Goal: Task Accomplishment & Management: Manage account settings

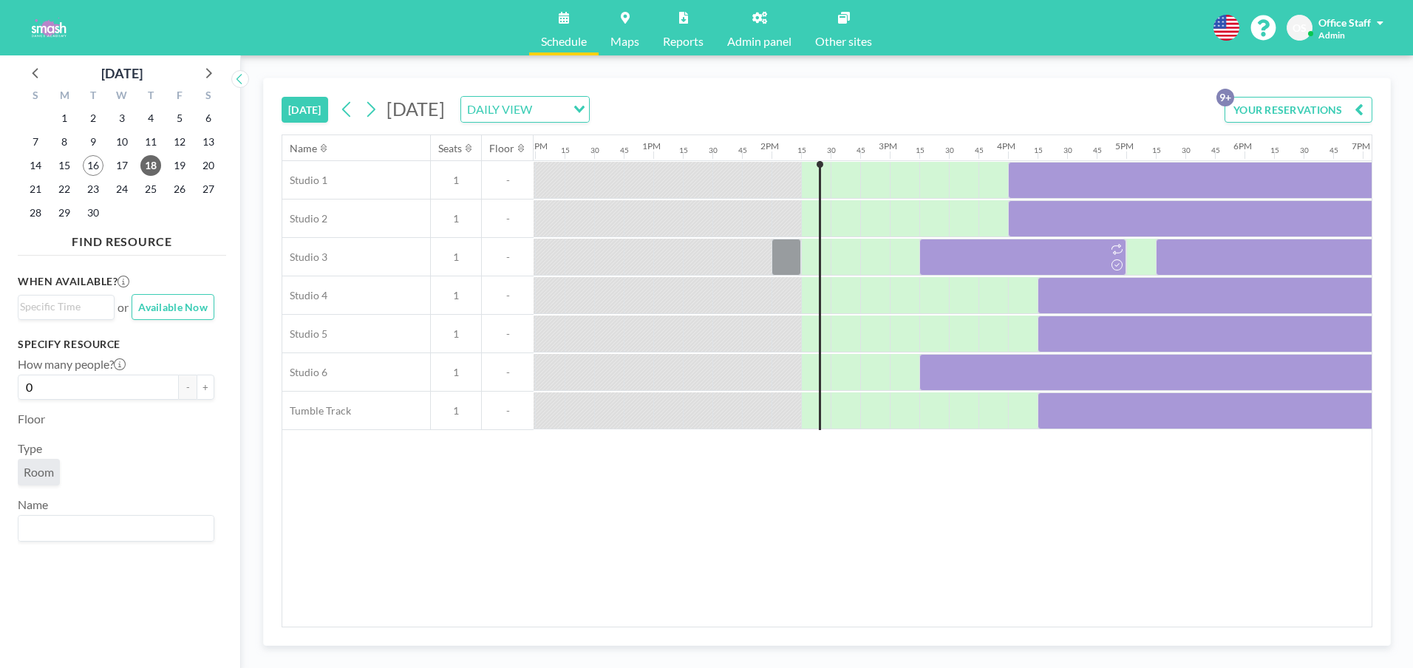
scroll to position [0, 1419]
click at [67, 188] on span "22" at bounding box center [64, 189] width 21 height 21
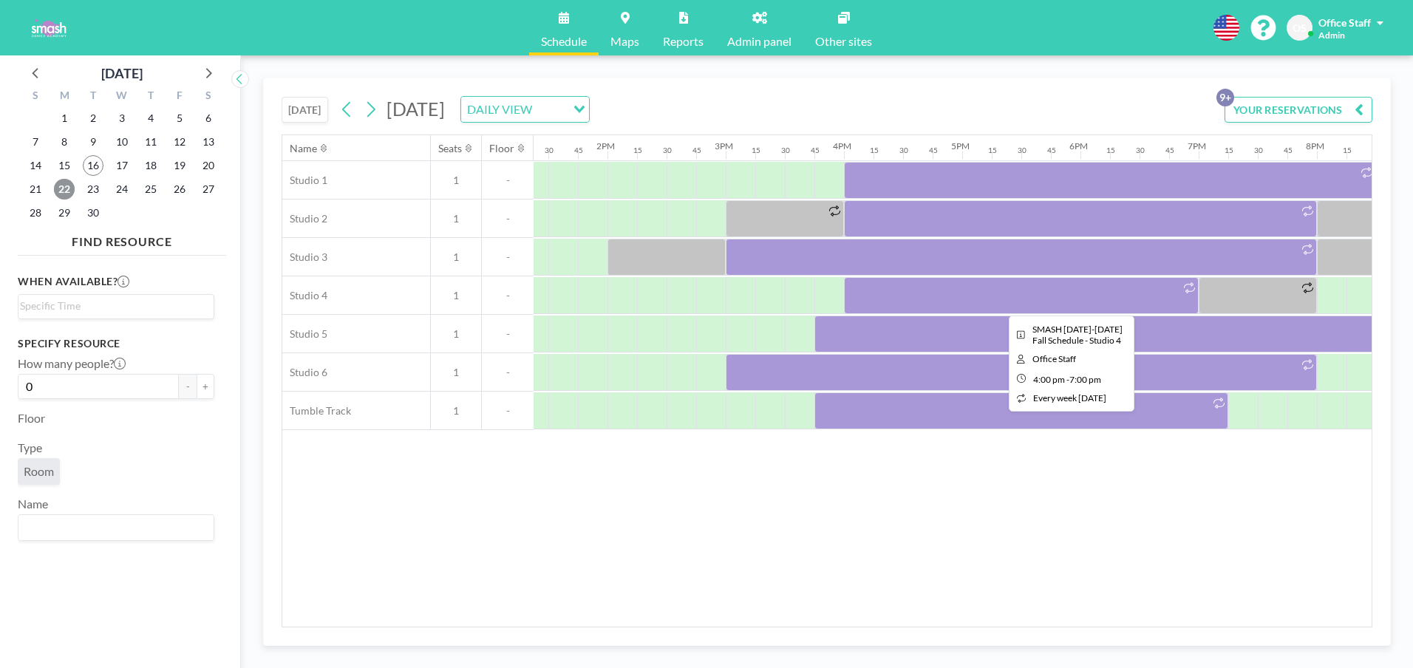
scroll to position [0, 2001]
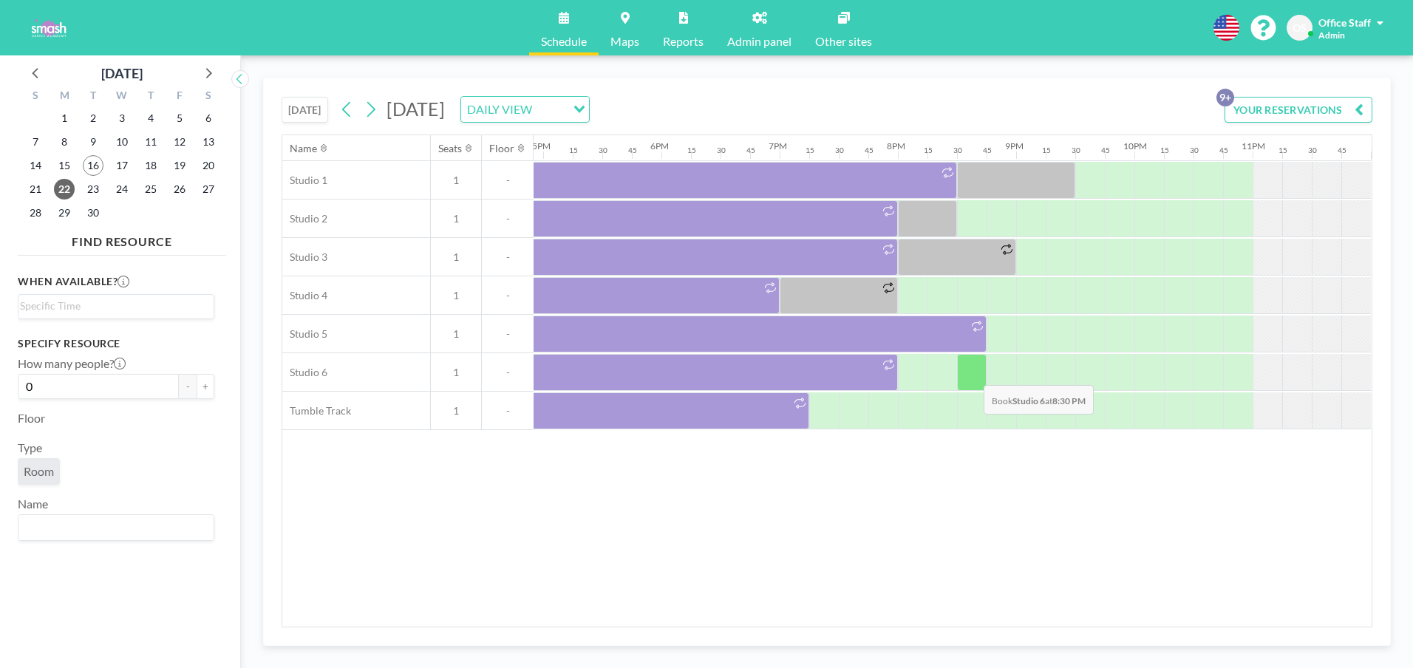
click at [972, 374] on div at bounding box center [972, 372] width 30 height 37
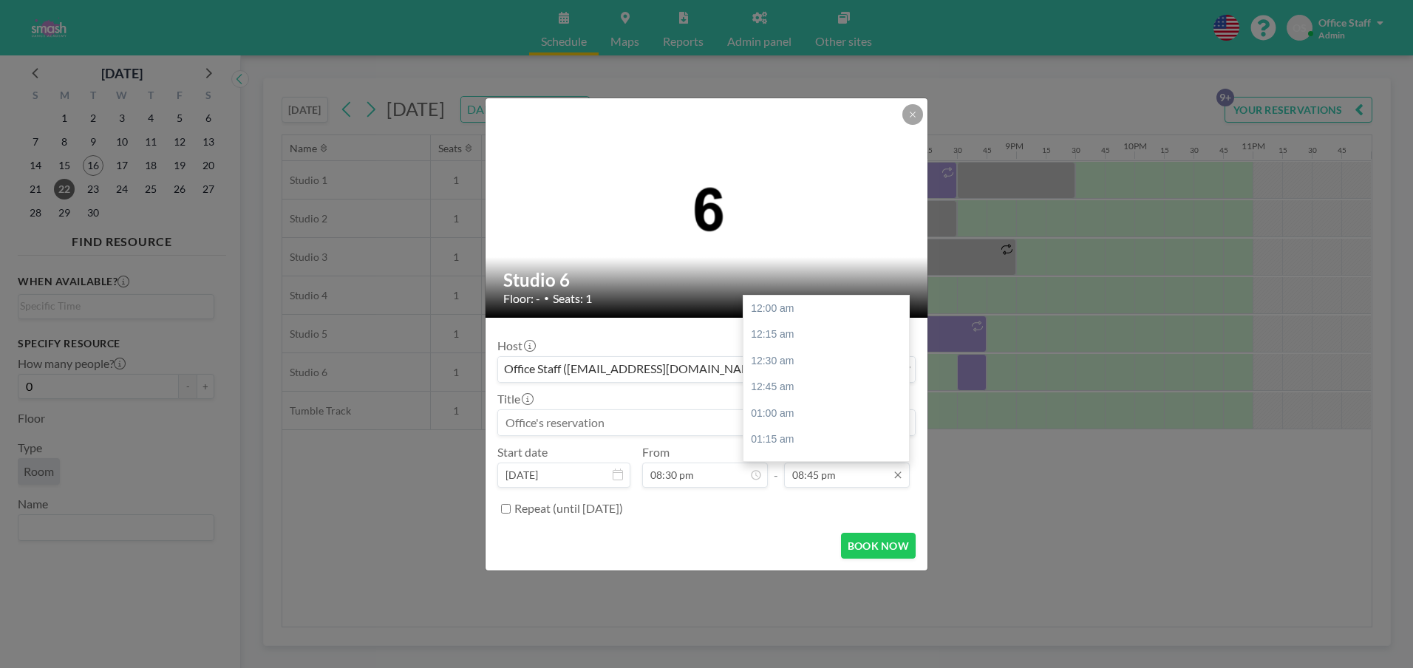
scroll to position [2183, 0]
click at [799, 334] on div "09:00 pm" at bounding box center [826, 334] width 166 height 27
type input "09:00 pm"
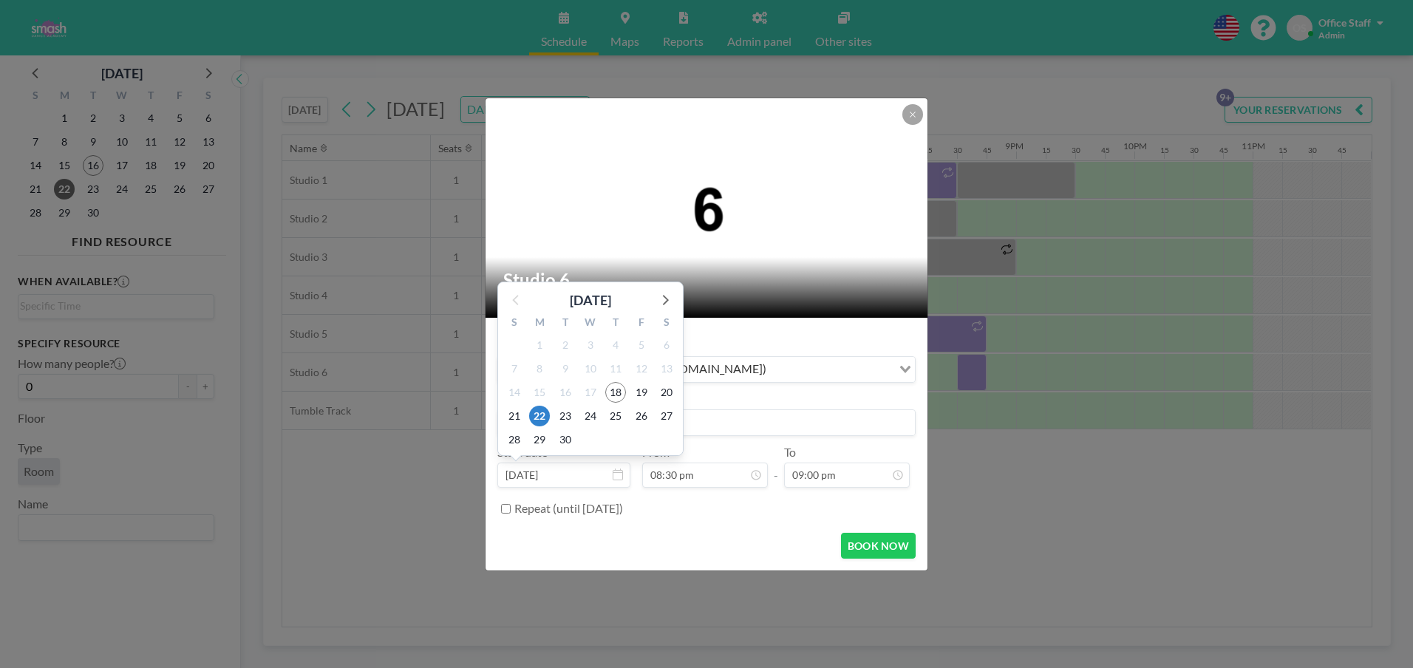
click at [553, 423] on div "23" at bounding box center [565, 416] width 25 height 24
click at [699, 419] on input at bounding box center [706, 422] width 417 height 25
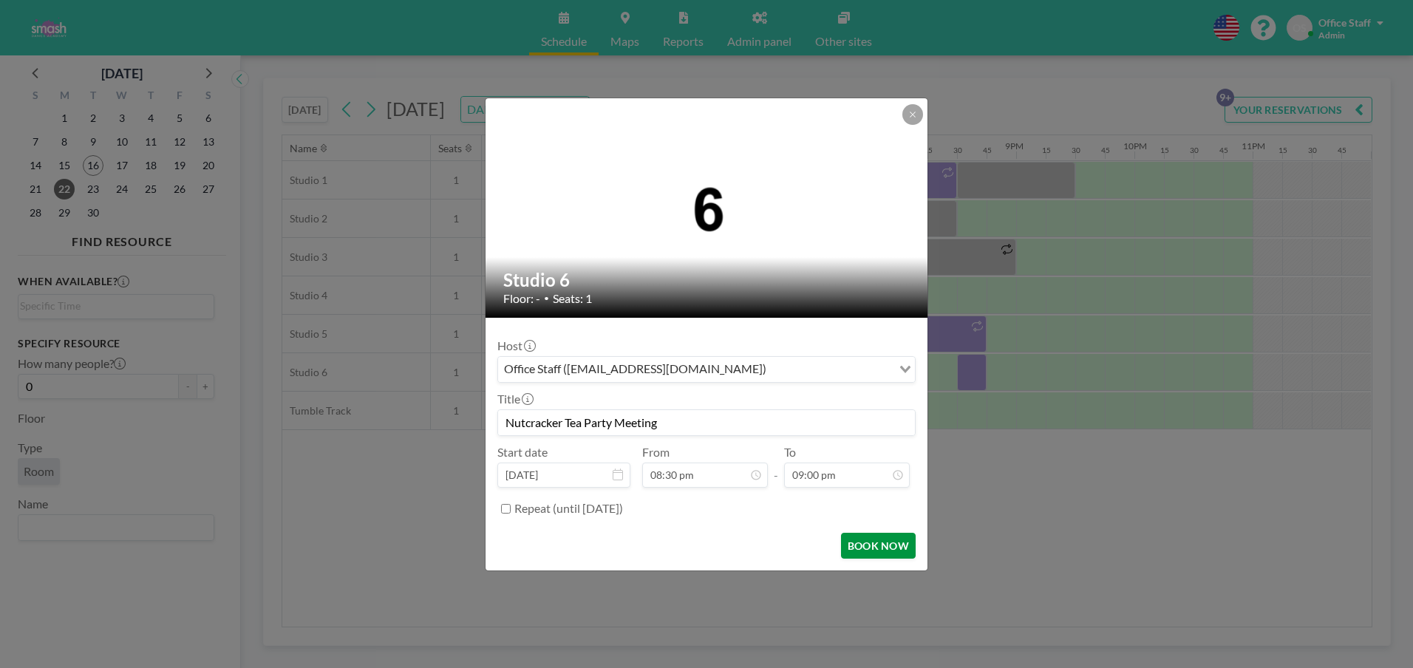
scroll to position [2157, 0]
type input "Nutcracker Tea Party Meeting"
click at [884, 545] on button "BOOK NOW" at bounding box center [878, 546] width 75 height 26
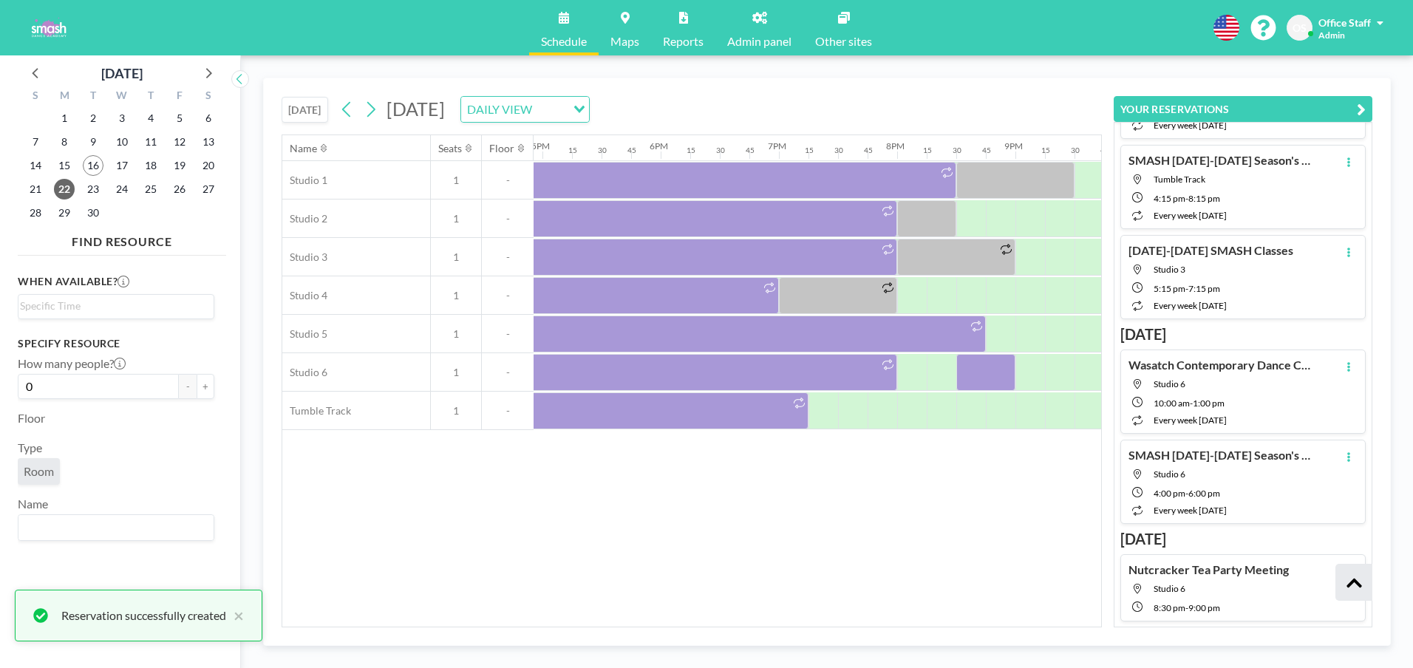
scroll to position [544, 0]
click at [66, 164] on span "15" at bounding box center [64, 165] width 21 height 21
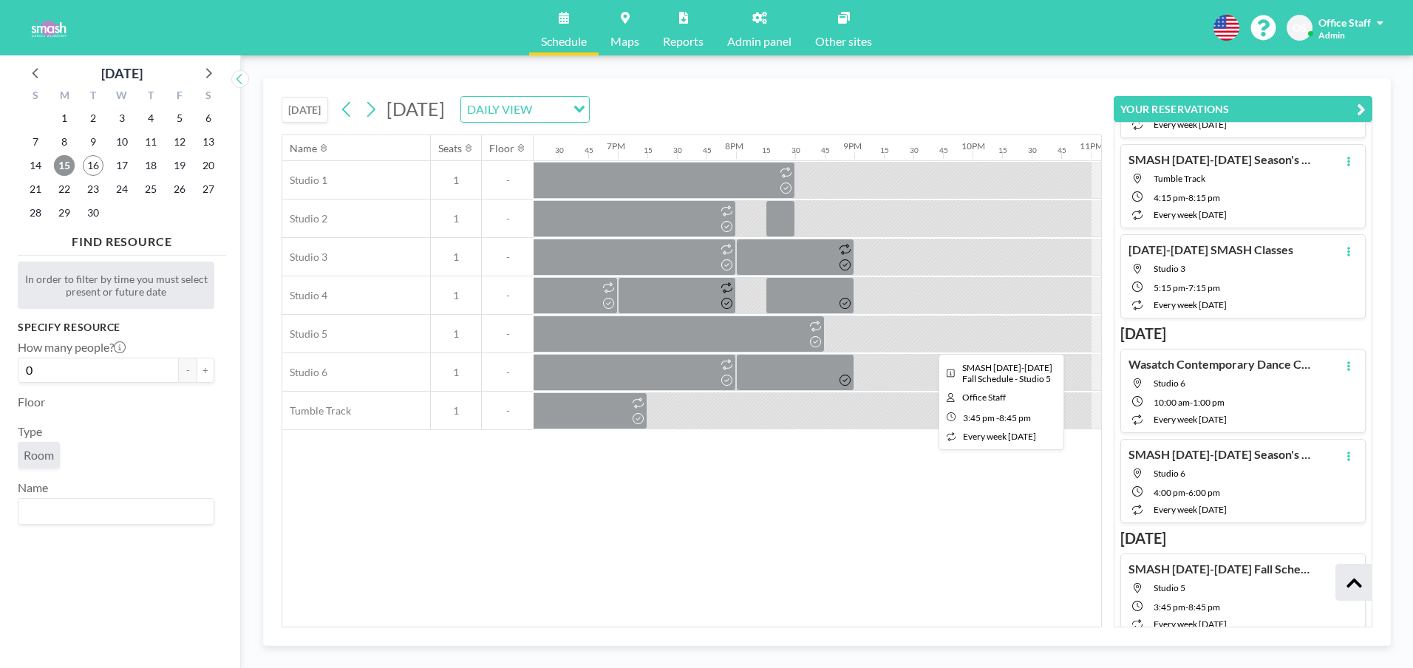
scroll to position [0, 2271]
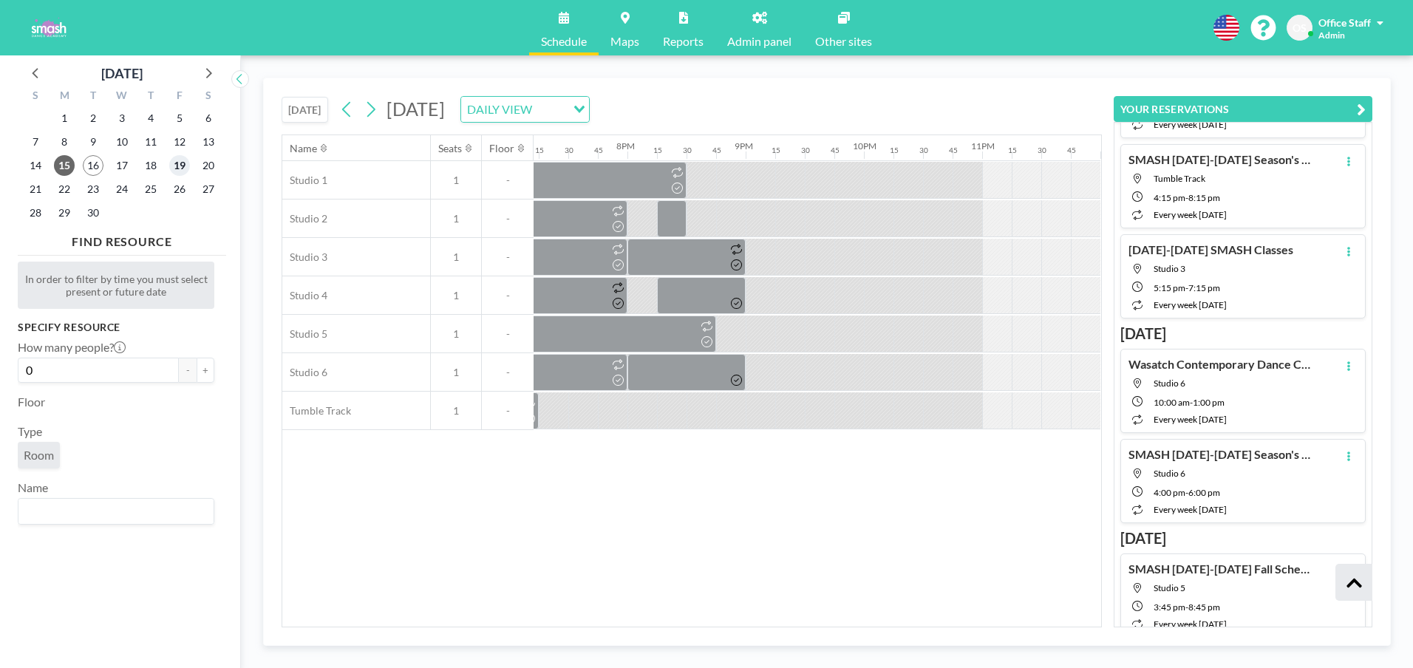
click at [177, 160] on span "19" at bounding box center [179, 165] width 21 height 21
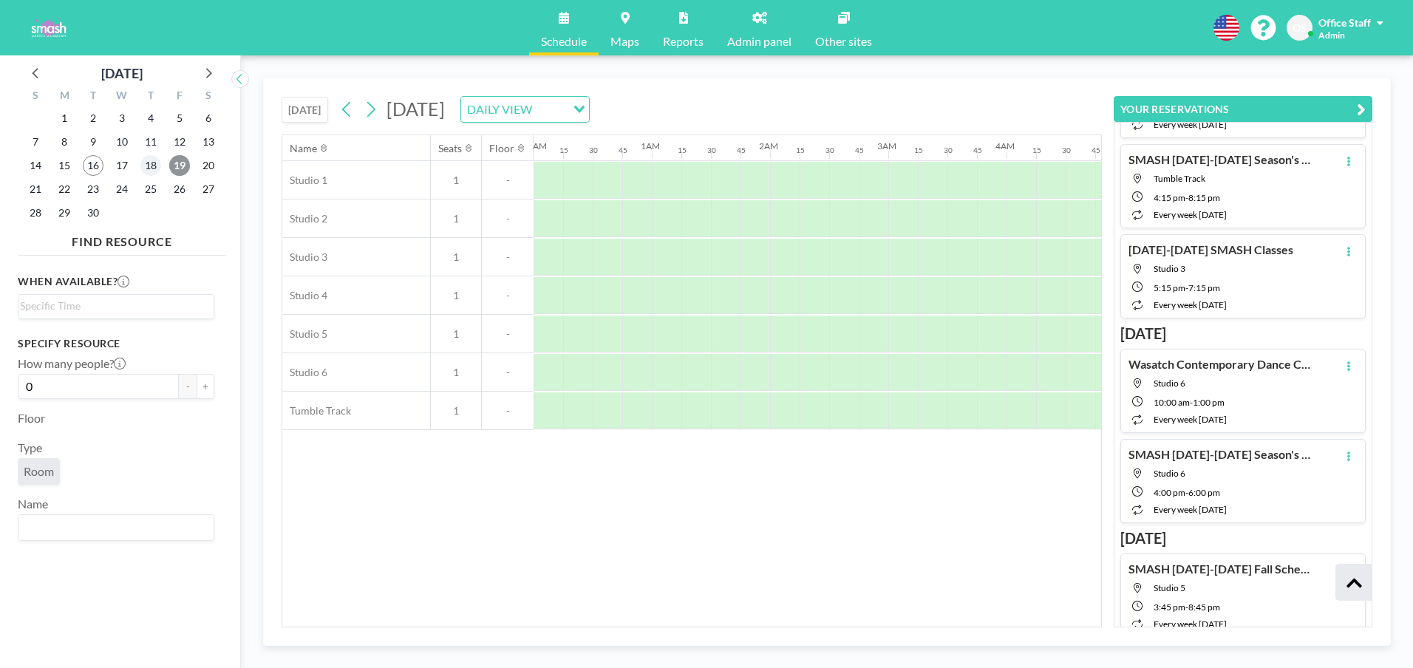
scroll to position [0, 732]
click at [146, 166] on span "18" at bounding box center [150, 165] width 21 height 21
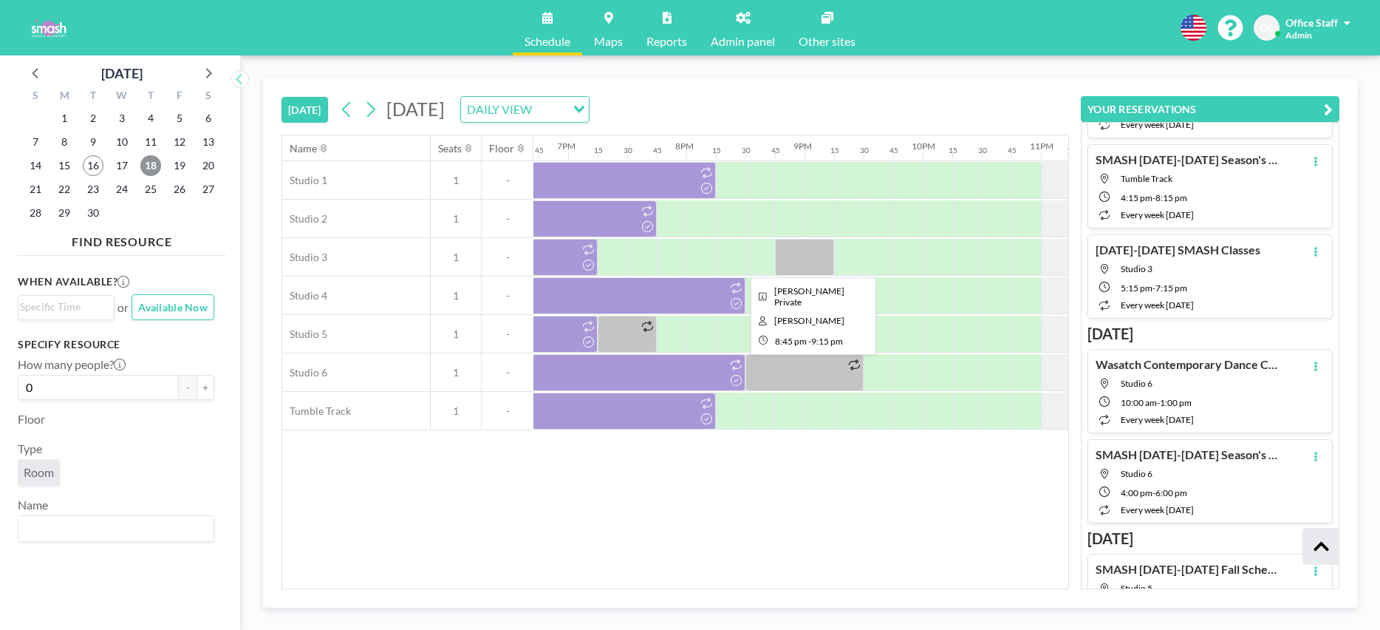
scroll to position [0, 2214]
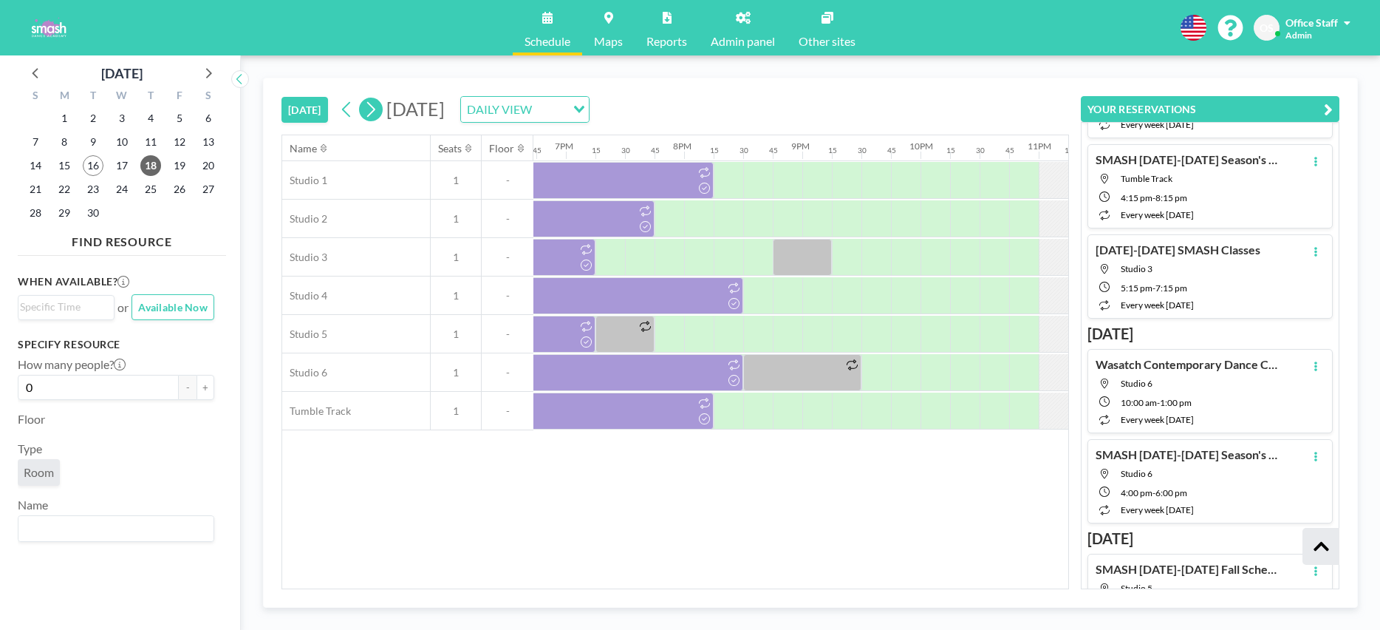
click at [372, 112] on icon at bounding box center [371, 109] width 14 height 22
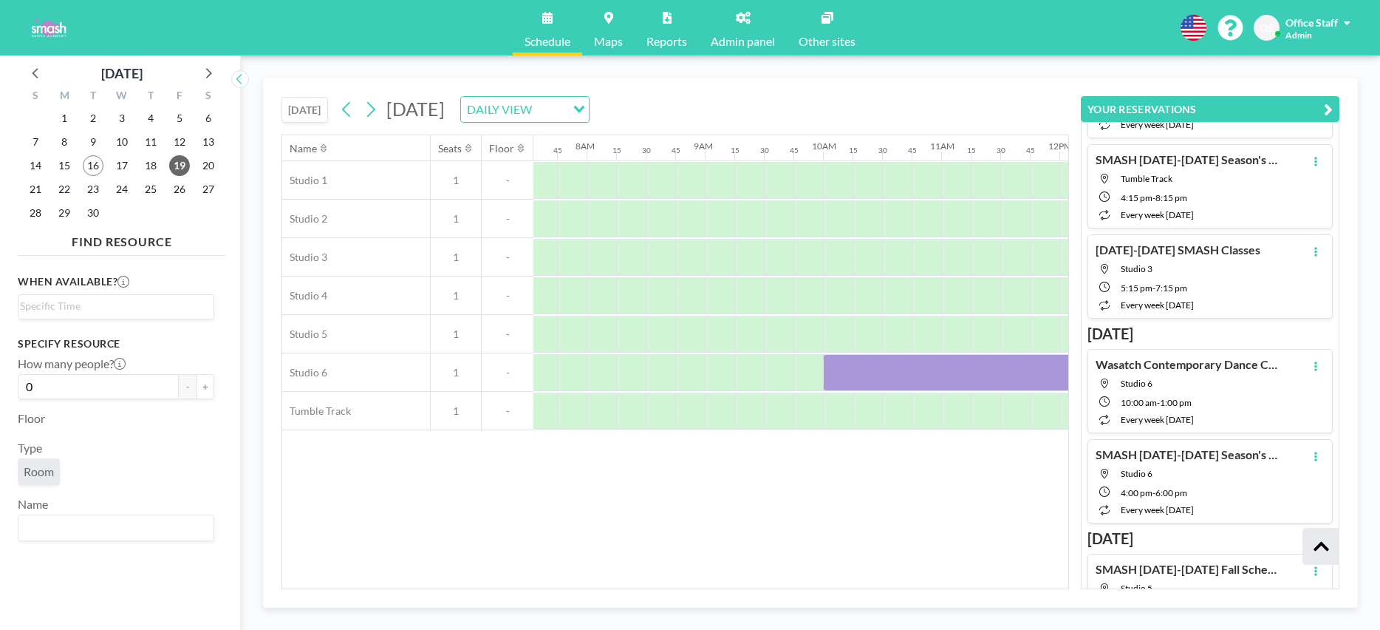
scroll to position [0, 946]
click at [89, 166] on span "16" at bounding box center [93, 165] width 21 height 21
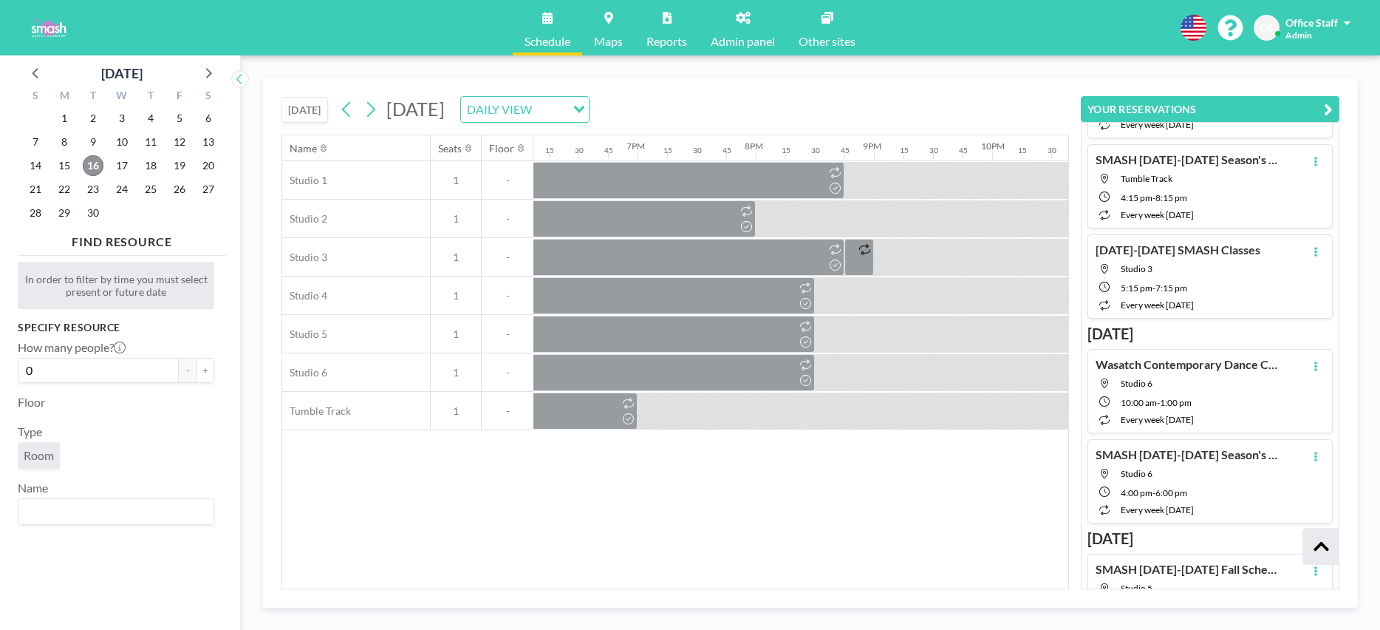
scroll to position [0, 2304]
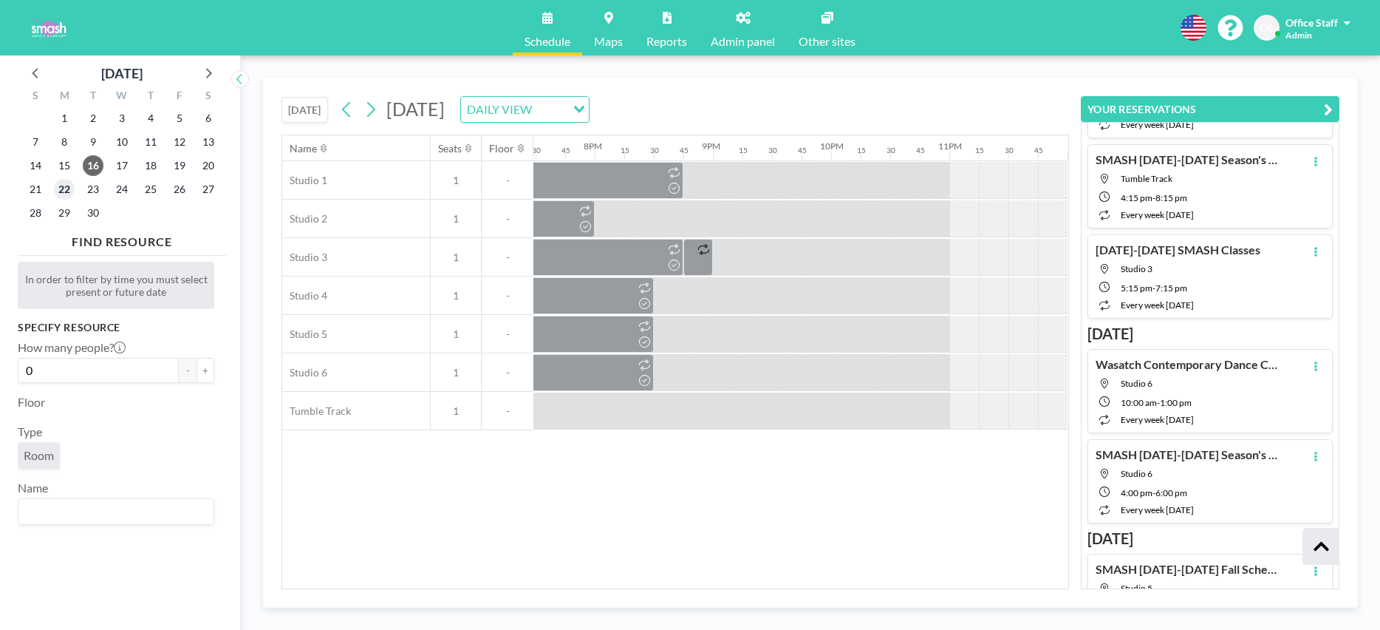
click at [61, 188] on span "22" at bounding box center [64, 189] width 21 height 21
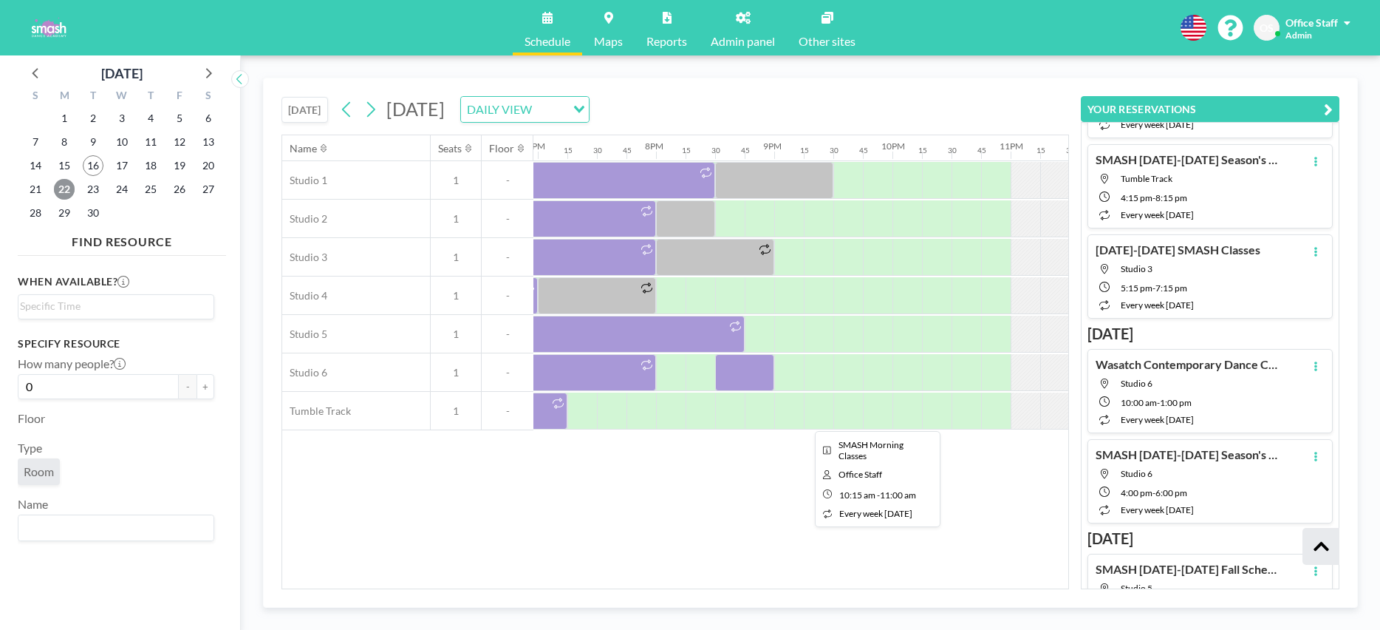
scroll to position [0, 2285]
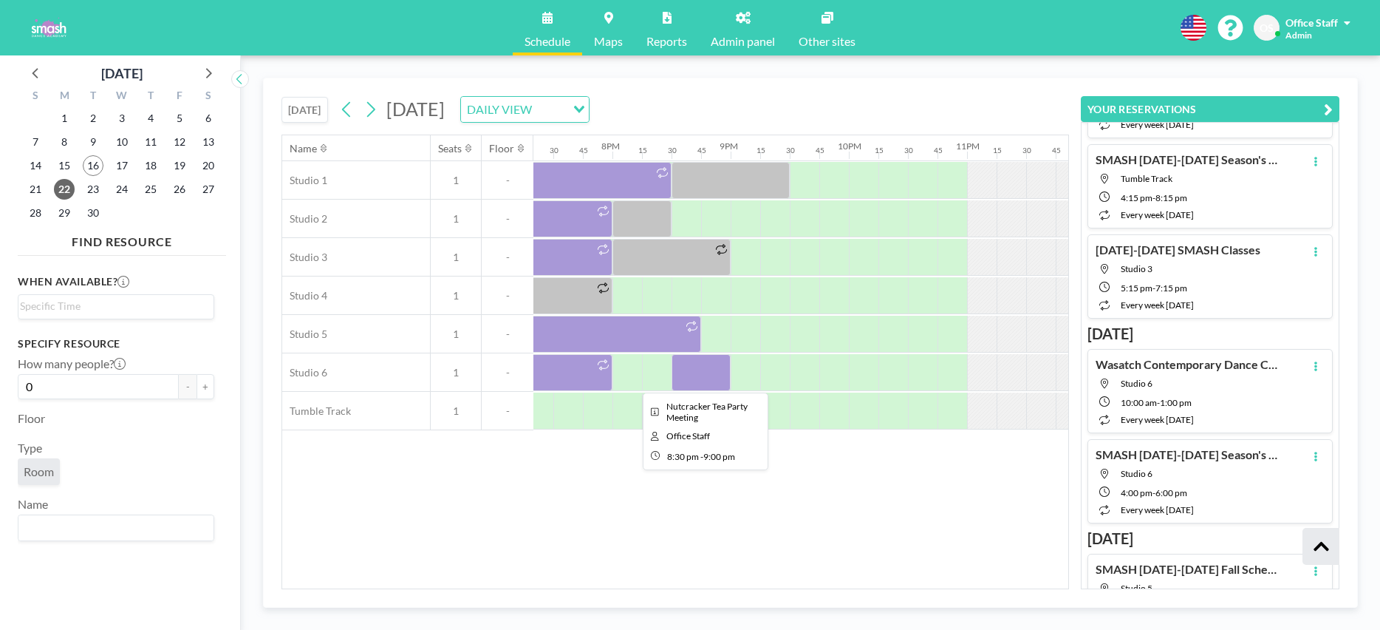
click at [702, 378] on div at bounding box center [701, 372] width 59 height 37
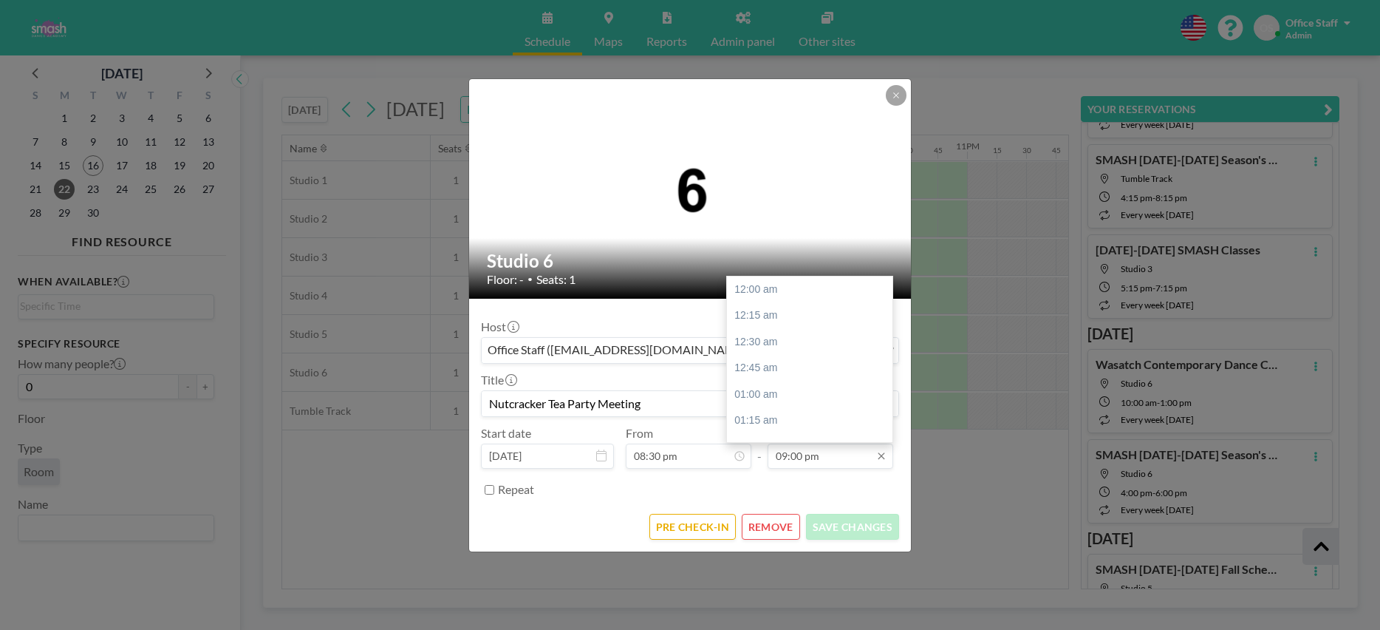
scroll to position [2209, 0]
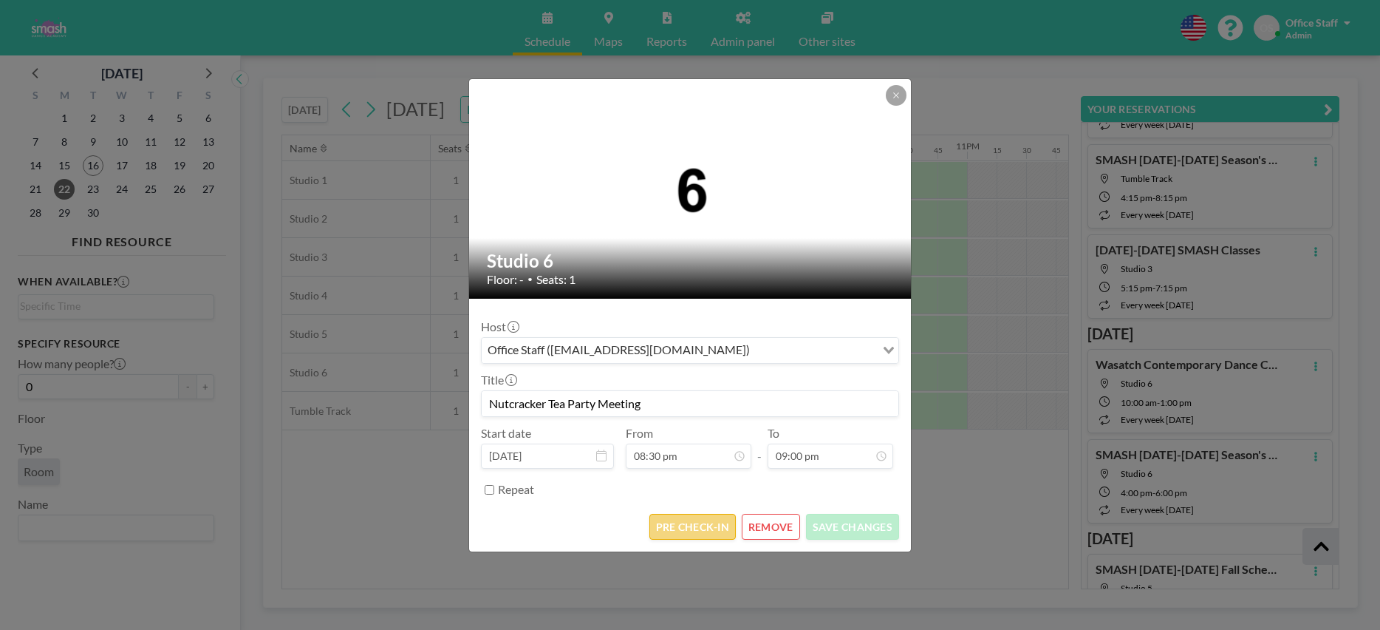
click at [694, 529] on button "PRE CHECK-IN" at bounding box center [692, 527] width 86 height 26
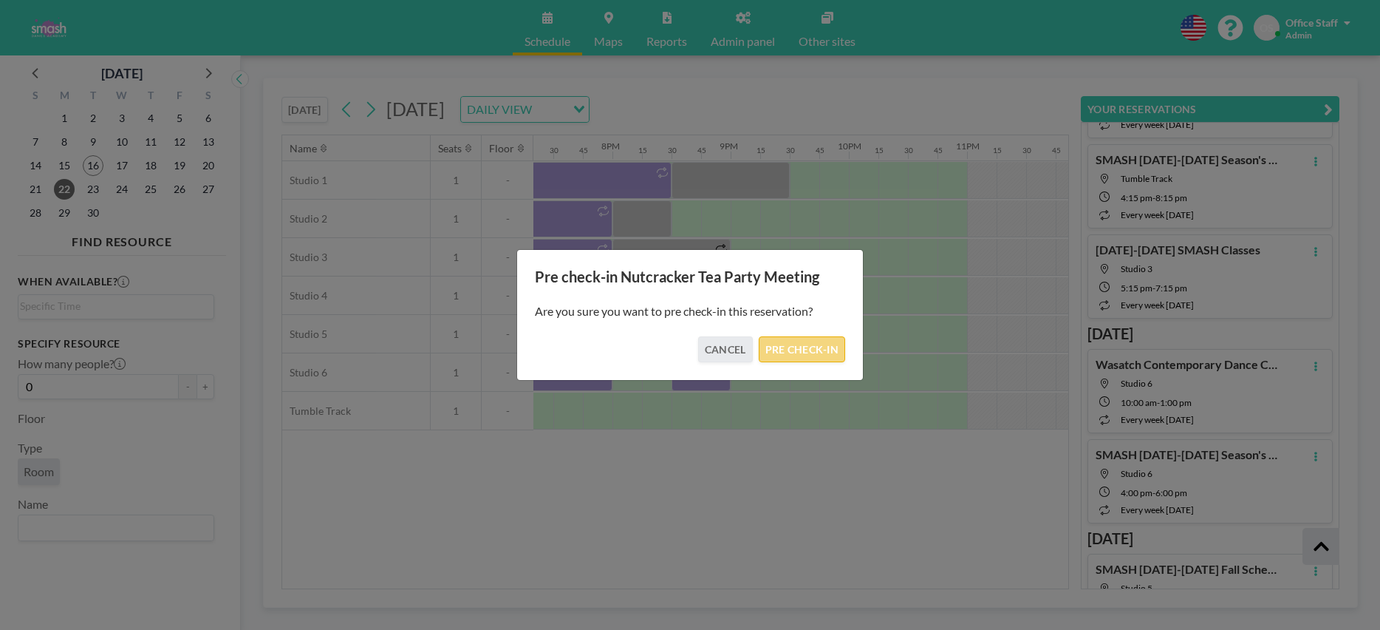
click at [820, 346] on button "PRE CHECK-IN" at bounding box center [802, 349] width 86 height 26
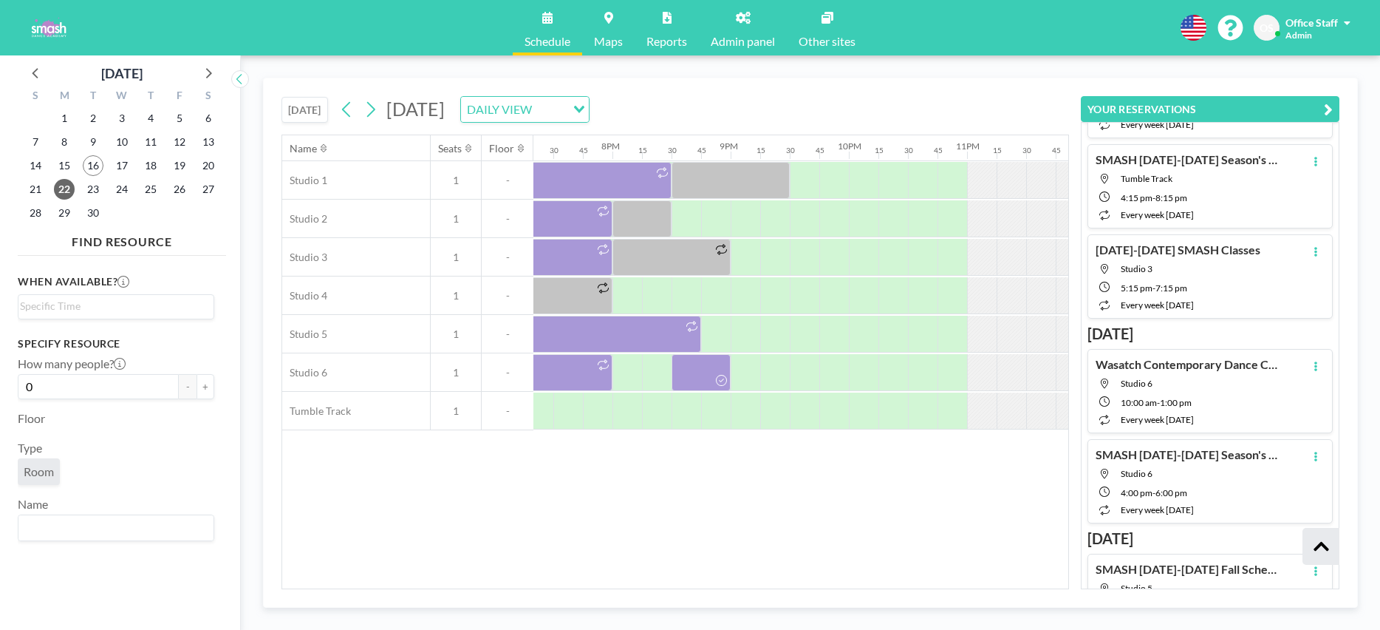
drag, startPoint x: 1317, startPoint y: 27, endPoint x: 1335, endPoint y: 25, distance: 17.9
click at [1317, 27] on span "Office Staff" at bounding box center [1312, 22] width 52 height 13
click at [1262, 31] on span "OS" at bounding box center [1267, 27] width 14 height 13
click at [1314, 27] on span "Office Staff" at bounding box center [1312, 22] width 52 height 13
click at [1302, 75] on span "Profile" at bounding box center [1306, 71] width 31 height 15
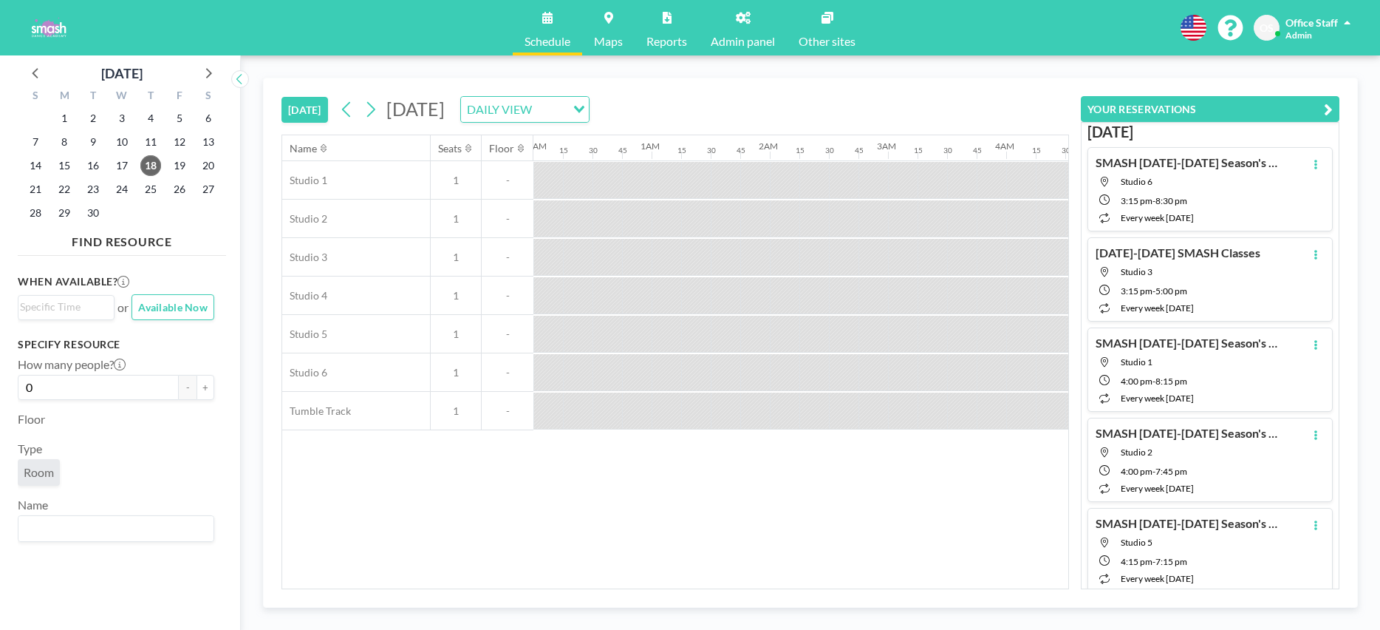
scroll to position [0, 1045]
click at [740, 16] on icon at bounding box center [743, 18] width 15 height 12
